Goal: Task Accomplishment & Management: Use online tool/utility

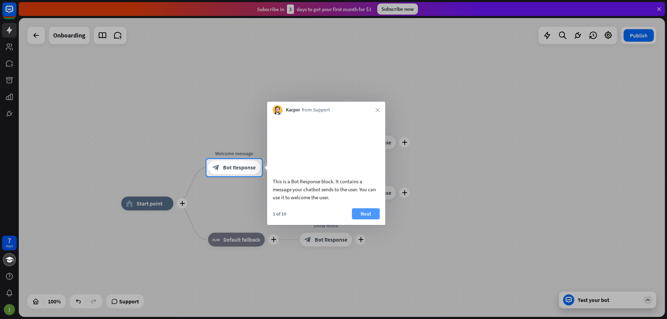
click at [369, 220] on button "Next" at bounding box center [366, 214] width 28 height 11
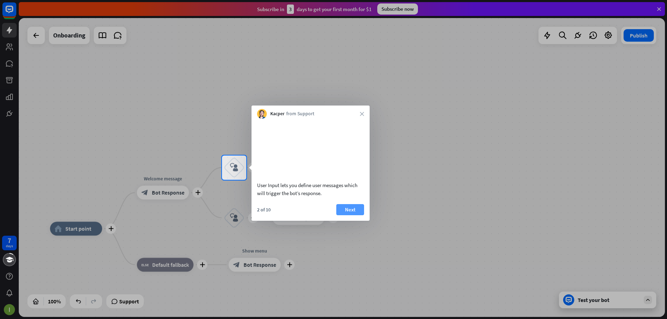
click at [353, 216] on button "Next" at bounding box center [350, 209] width 28 height 11
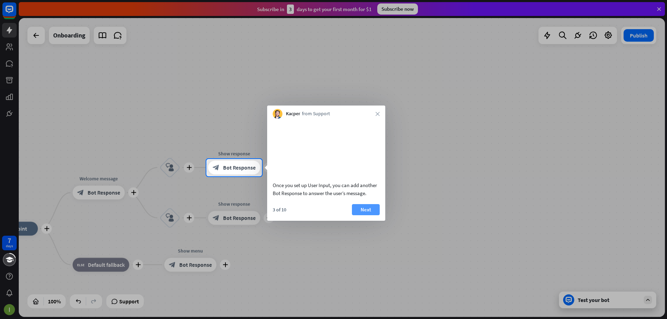
click at [360, 216] on button "Next" at bounding box center [366, 209] width 28 height 11
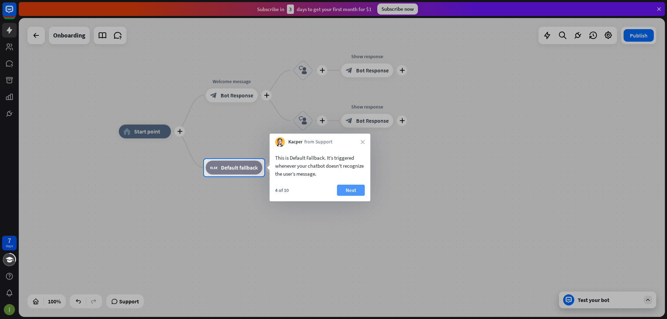
click at [356, 191] on button "Next" at bounding box center [351, 190] width 28 height 11
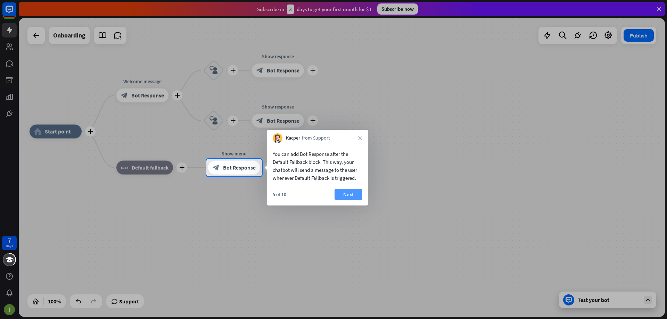
click at [352, 196] on button "Next" at bounding box center [349, 194] width 28 height 11
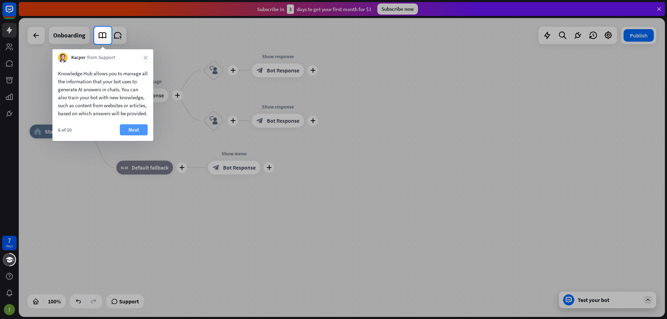
click at [128, 136] on button "Next" at bounding box center [134, 129] width 28 height 11
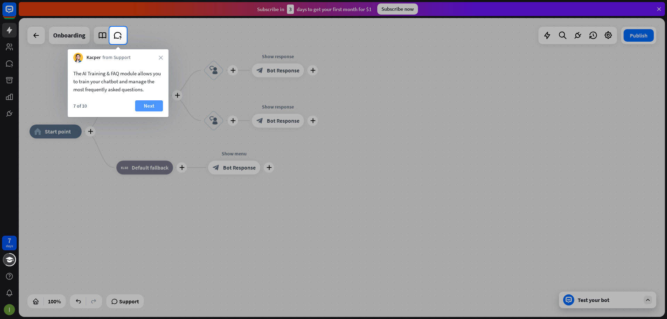
click at [160, 107] on button "Next" at bounding box center [149, 105] width 28 height 11
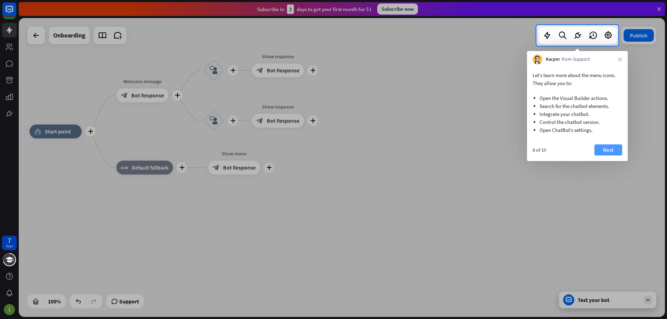
click at [611, 151] on button "Next" at bounding box center [609, 150] width 28 height 11
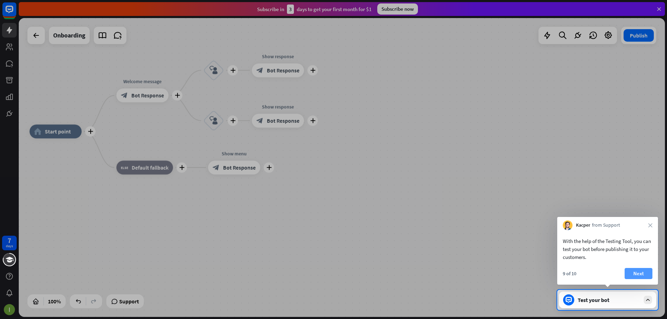
click at [641, 276] on button "Next" at bounding box center [639, 273] width 28 height 11
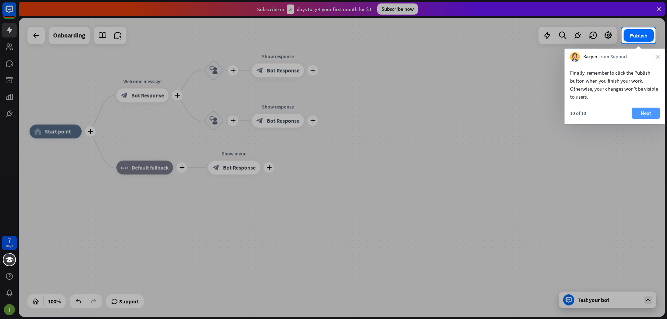
click at [638, 109] on button "Next" at bounding box center [646, 113] width 28 height 11
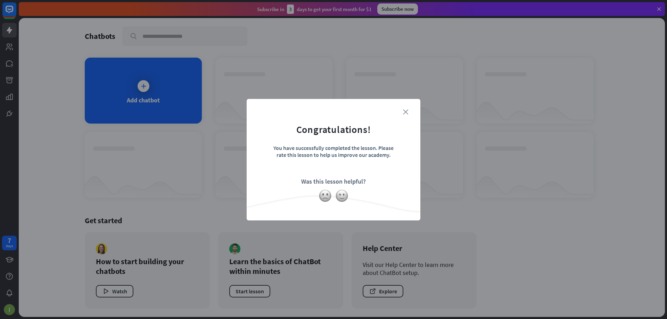
click at [406, 112] on icon "close" at bounding box center [405, 112] width 5 height 5
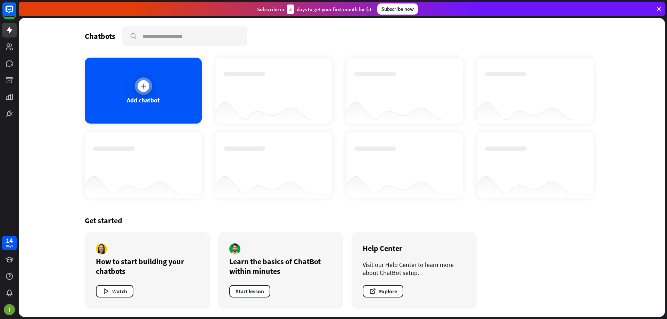
click at [146, 83] on icon at bounding box center [143, 86] width 7 height 7
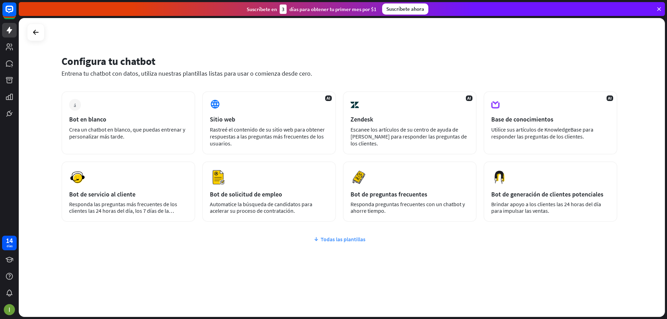
click at [342, 243] on font "Todas las plantillas" at bounding box center [343, 239] width 45 height 7
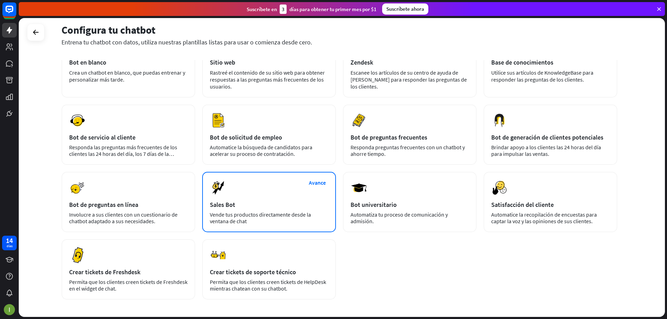
scroll to position [70, 0]
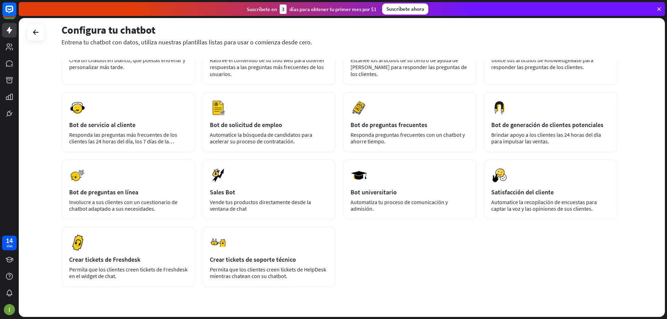
click at [41, 38] on div at bounding box center [35, 32] width 17 height 17
click at [38, 31] on icon at bounding box center [36, 32] width 8 height 8
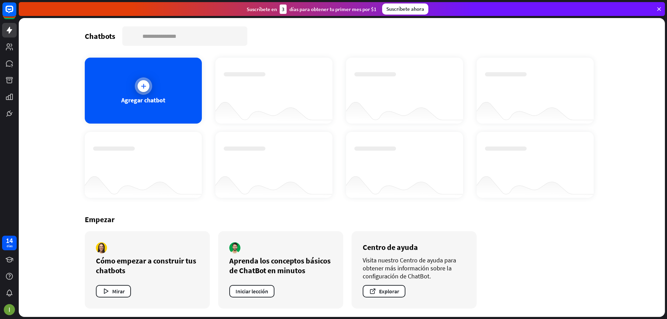
click at [140, 89] on icon at bounding box center [143, 86] width 7 height 7
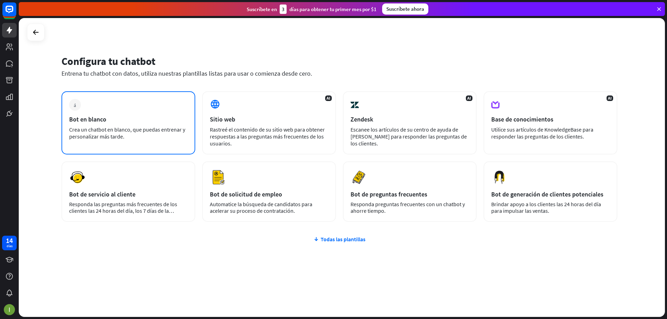
click at [79, 125] on div "más Bot en blanco Crea un chatbot en blanco, que puedas entrenar y personalizar…" at bounding box center [129, 122] width 134 height 63
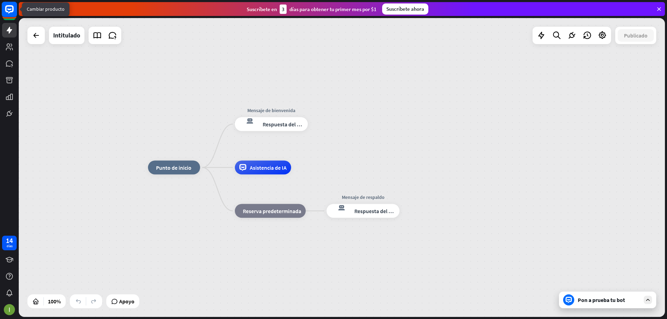
click at [6, 13] on rect at bounding box center [9, 9] width 15 height 15
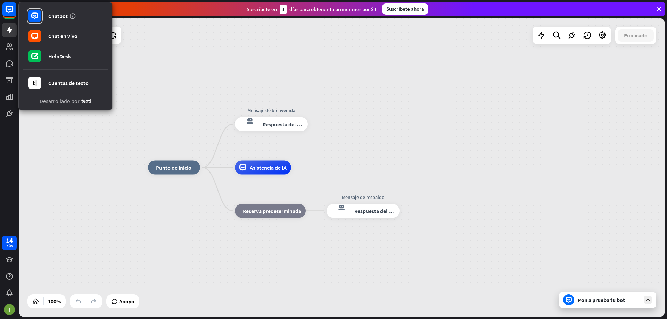
click at [196, 75] on div "inicio_2 Punto de inicio Mensaje de bienvenida respuesta del bot de bloqueo Res…" at bounding box center [342, 167] width 647 height 299
